Goal: Transaction & Acquisition: Book appointment/travel/reservation

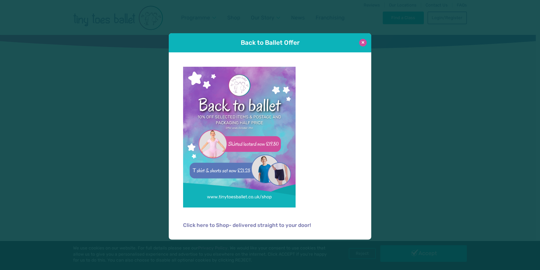
type input "**********"
click at [363, 42] on button at bounding box center [363, 43] width 8 height 8
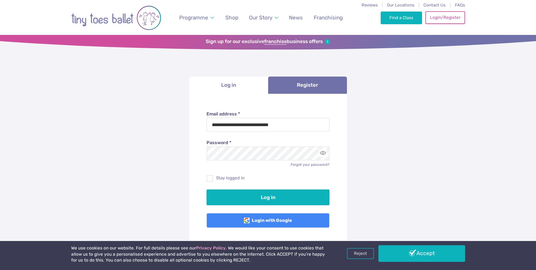
click at [444, 18] on link "Login/Register" at bounding box center [444, 17] width 39 height 12
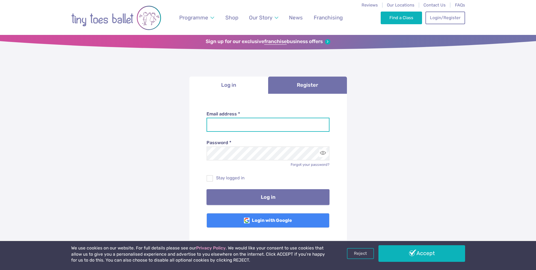
type input "**********"
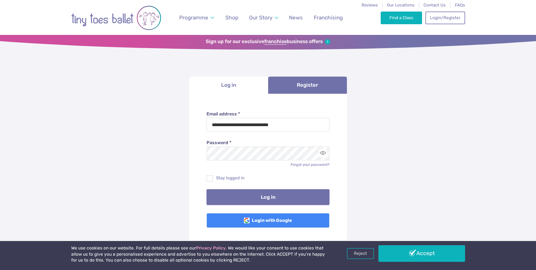
click at [282, 195] on button "Log in" at bounding box center [267, 197] width 123 height 16
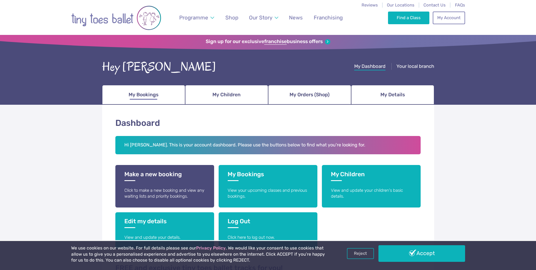
click at [155, 96] on span "My Bookings" at bounding box center [144, 95] width 30 height 10
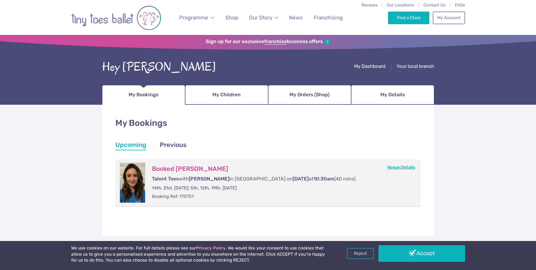
click at [403, 168] on link "Venue Details" at bounding box center [401, 167] width 28 height 5
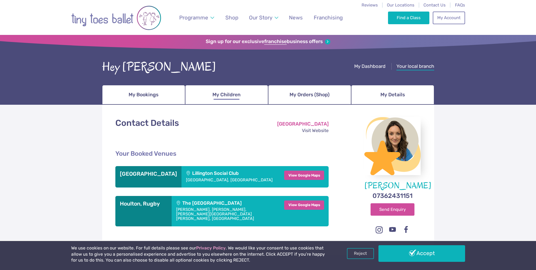
click at [225, 96] on span "My Children" at bounding box center [226, 95] width 28 height 10
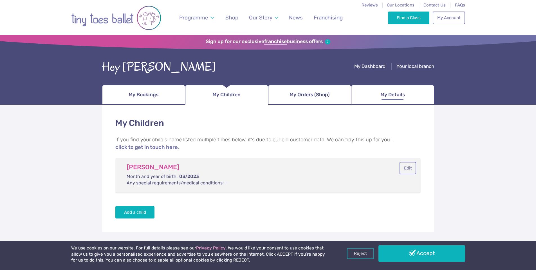
click at [387, 91] on span "My Details" at bounding box center [392, 95] width 24 height 10
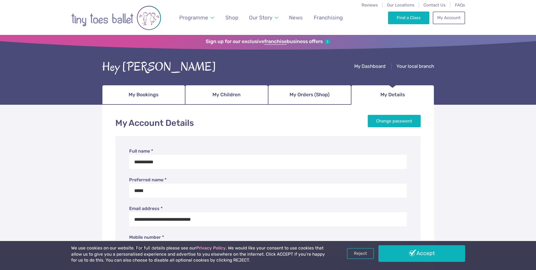
click at [366, 62] on ul "My Dashboard Your local branch" at bounding box center [394, 63] width 80 height 11
click at [367, 66] on span "My Dashboard" at bounding box center [369, 66] width 31 height 6
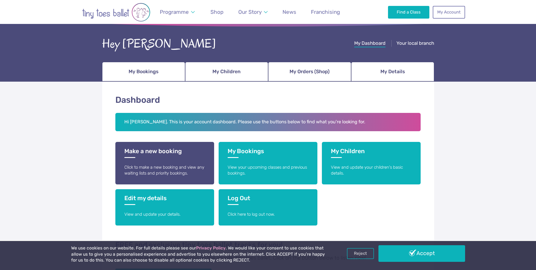
scroll to position [22, 0]
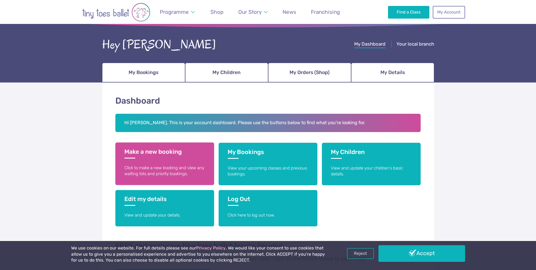
click at [167, 164] on link "Make a new booking Click to make a new booking and view any waiting lists and p…" at bounding box center [164, 163] width 99 height 42
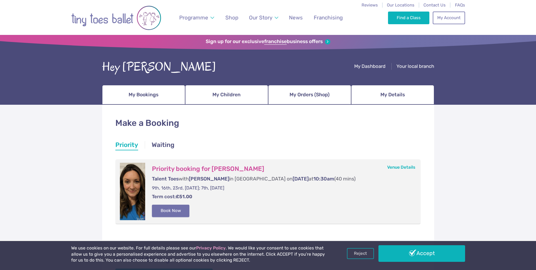
click at [173, 206] on button "Book Now" at bounding box center [171, 210] width 38 height 12
click at [207, 212] on form "Priority booking for Elizabeth Lowe Talent Toes with Miss Nichola in Lillington…" at bounding box center [280, 191] width 271 height 57
click at [190, 204] on form "Priority booking for Elizabeth Lowe Talent Toes with Miss Nichola in Lillington…" at bounding box center [280, 191] width 271 height 57
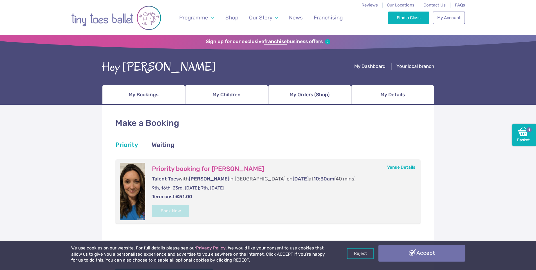
click at [410, 253] on link "Accept" at bounding box center [421, 253] width 87 height 16
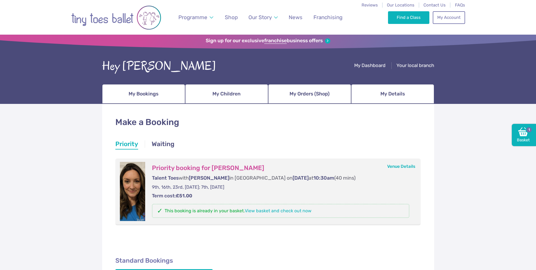
scroll to position [1, 0]
click at [277, 212] on link "View basket and check out now" at bounding box center [278, 210] width 67 height 5
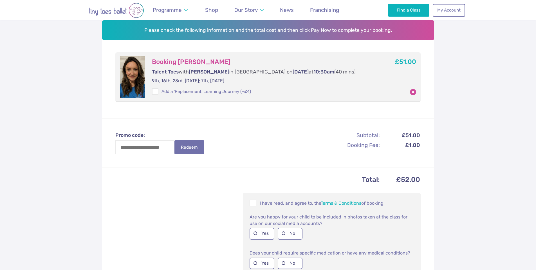
scroll to position [113, 0]
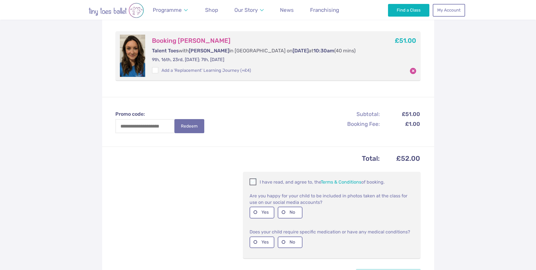
click at [253, 183] on span at bounding box center [253, 182] width 6 height 5
click at [259, 212] on label "Yes" at bounding box center [262, 212] width 25 height 12
click at [290, 242] on label "No" at bounding box center [290, 242] width 25 height 12
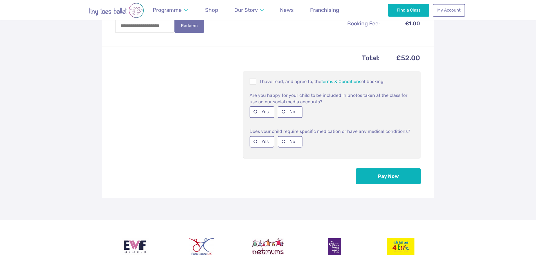
scroll to position [214, 0]
click at [394, 178] on button "Pay Now" at bounding box center [388, 176] width 65 height 16
